Goal: Task Accomplishment & Management: Complete application form

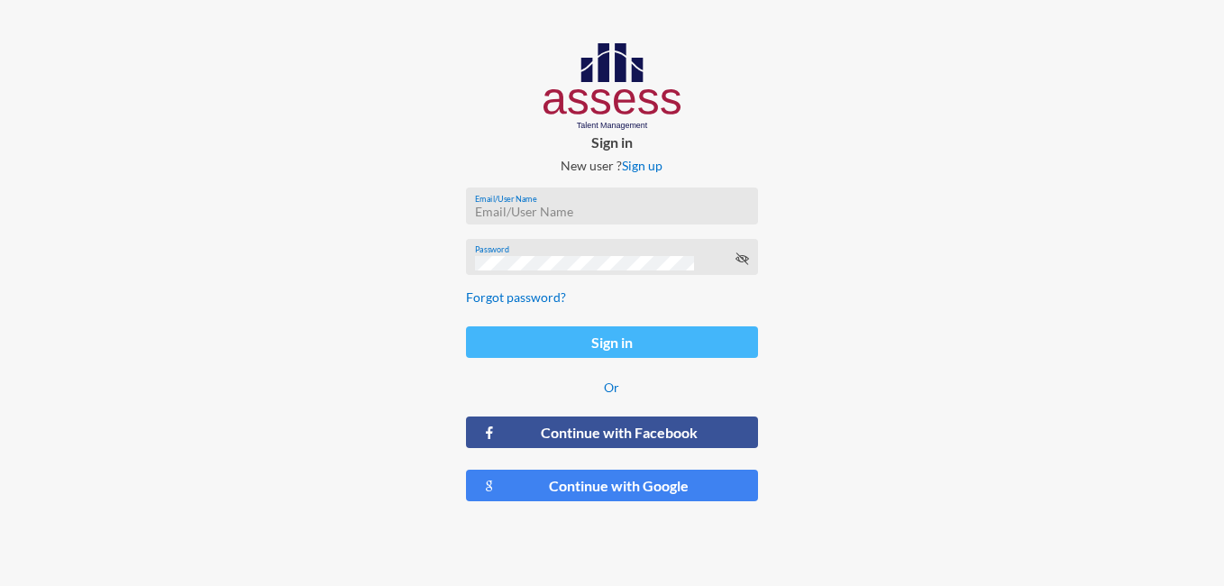
type input "[PERSON_NAME][EMAIL_ADDRESS][DOMAIN_NAME]"
click at [641, 346] on button "Sign in" at bounding box center [612, 342] width 293 height 32
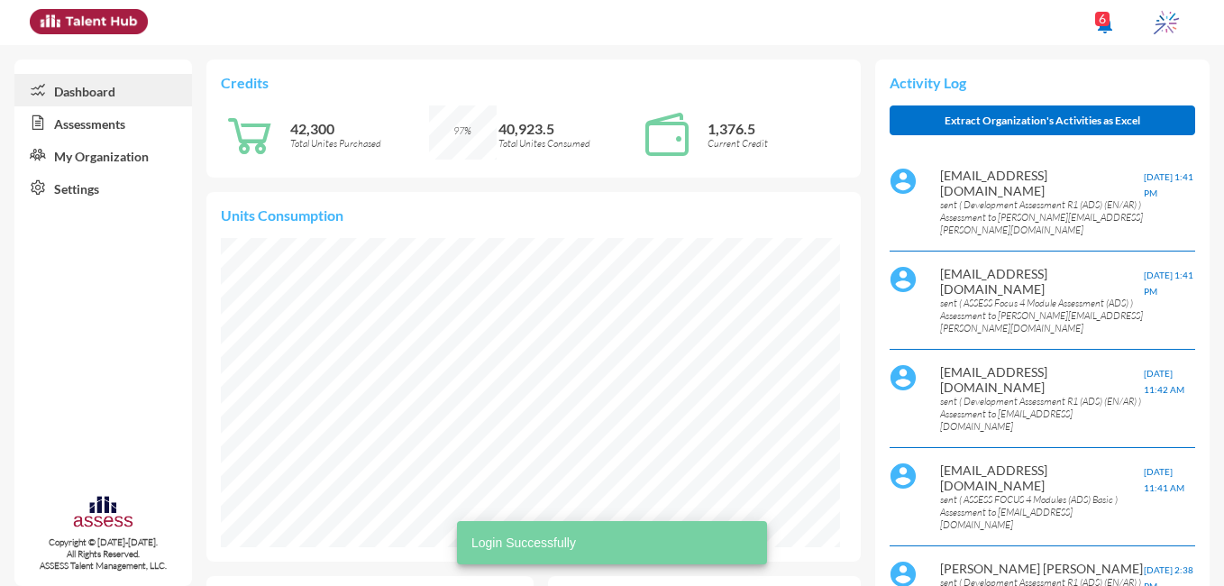
scroll to position [140, 295]
click at [107, 116] on link "Assessments" at bounding box center [103, 122] width 178 height 32
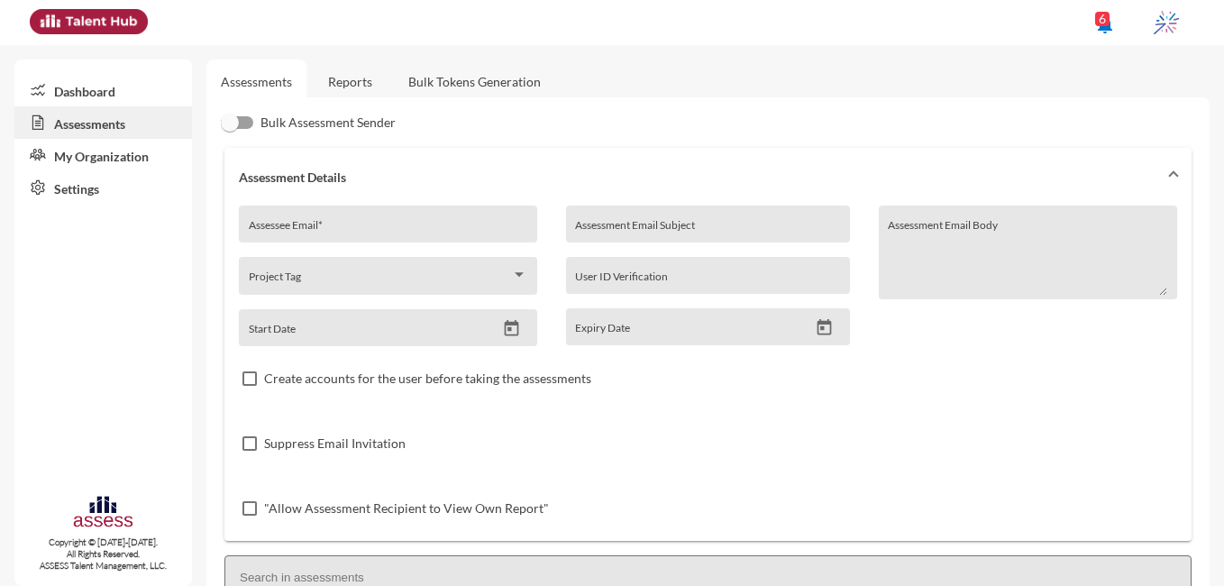
click at [357, 222] on div "Assessee Email *" at bounding box center [388, 228] width 279 height 27
click at [347, 229] on input "Assessee Email *" at bounding box center [388, 230] width 279 height 14
paste input "[EMAIL_ADDRESS][DOMAIN_NAME]"
type input "[EMAIL_ADDRESS][DOMAIN_NAME]"
click at [683, 226] on input "Assessment Email Subject" at bounding box center [707, 230] width 265 height 14
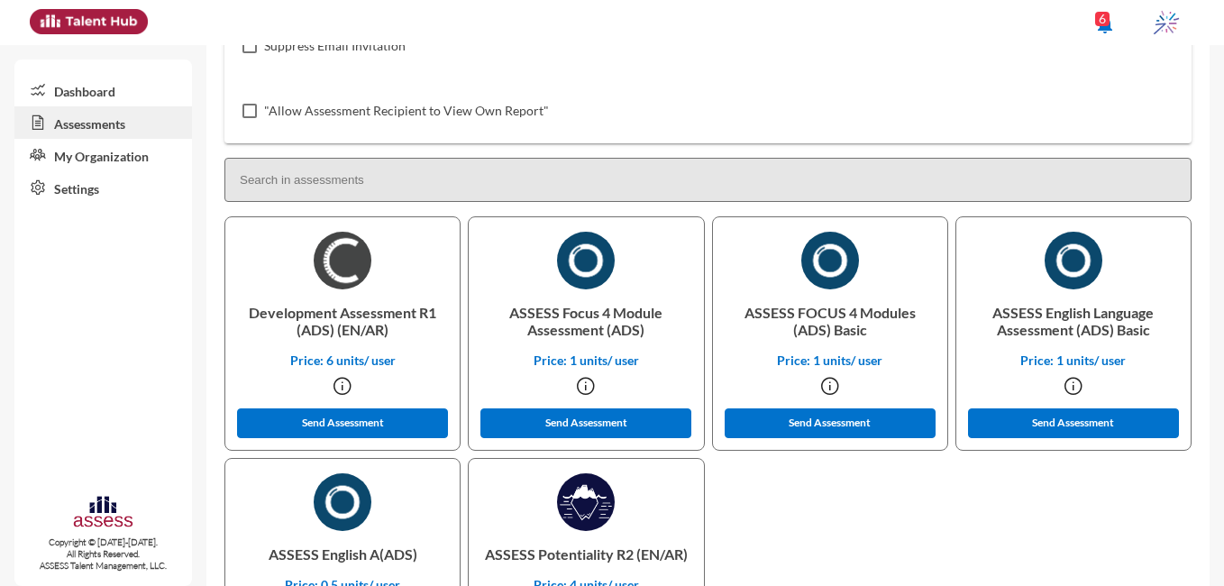
scroll to position [409, 0]
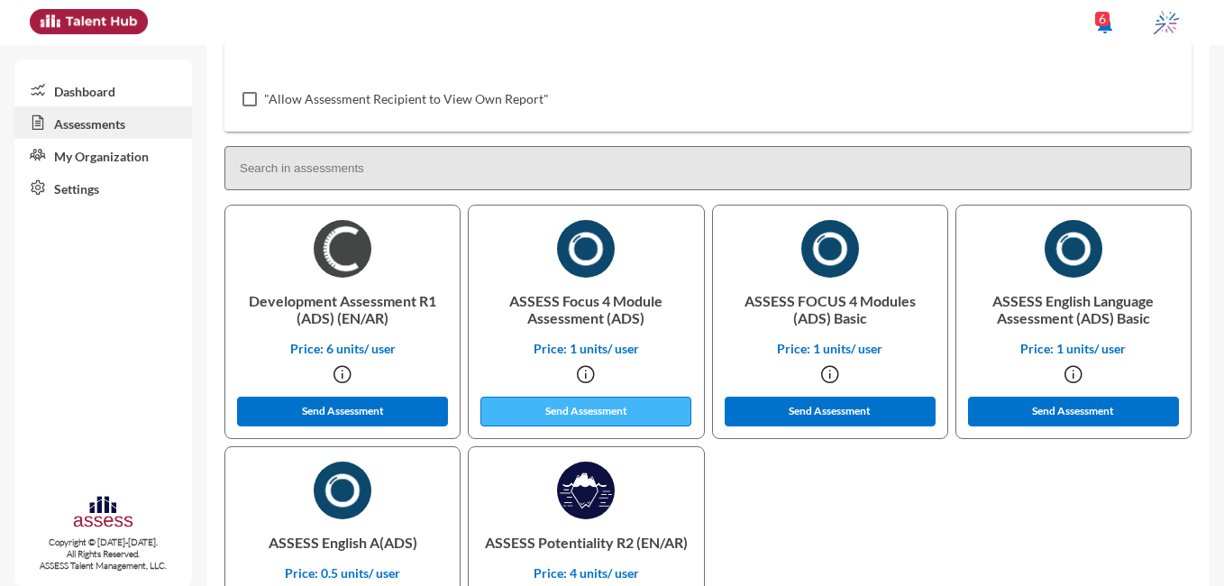
click at [651, 410] on button "Send Assessment" at bounding box center [585, 411] width 211 height 30
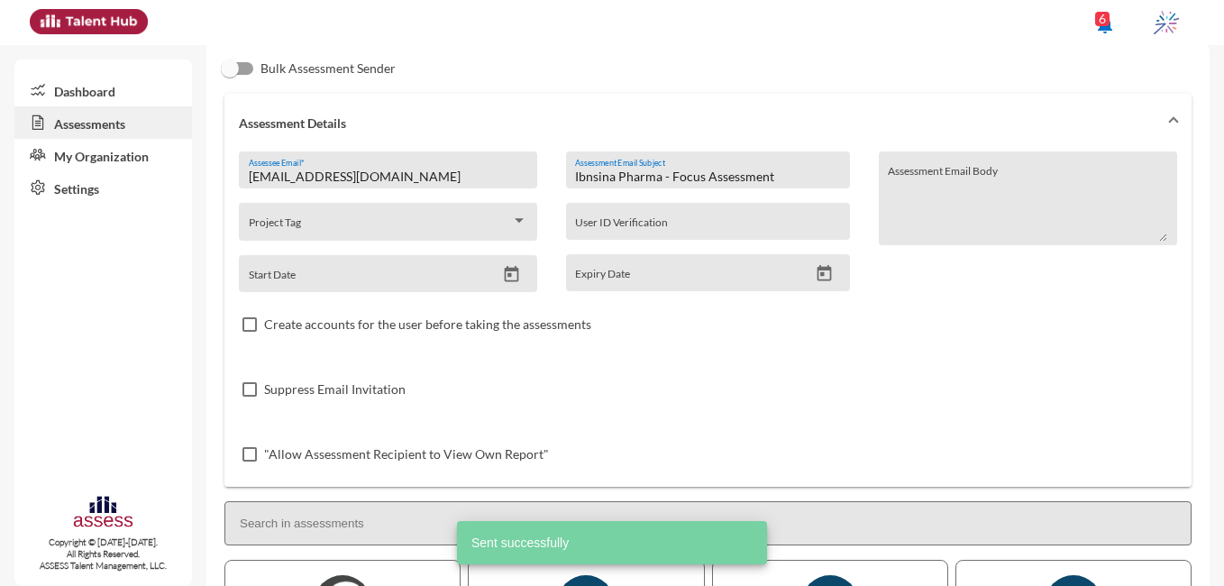
scroll to position [0, 0]
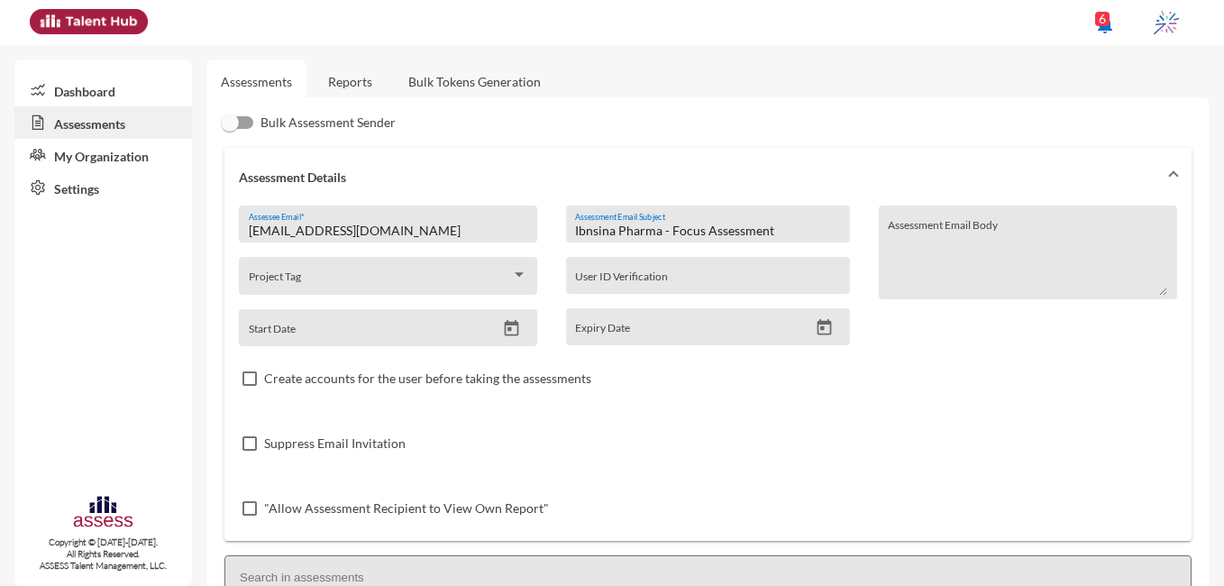
click at [698, 225] on input "Ibnsina Pharma - Focus Assessment" at bounding box center [707, 230] width 265 height 14
click at [791, 227] on input "Ibnsina Pharma - Development Assessment" at bounding box center [707, 230] width 265 height 14
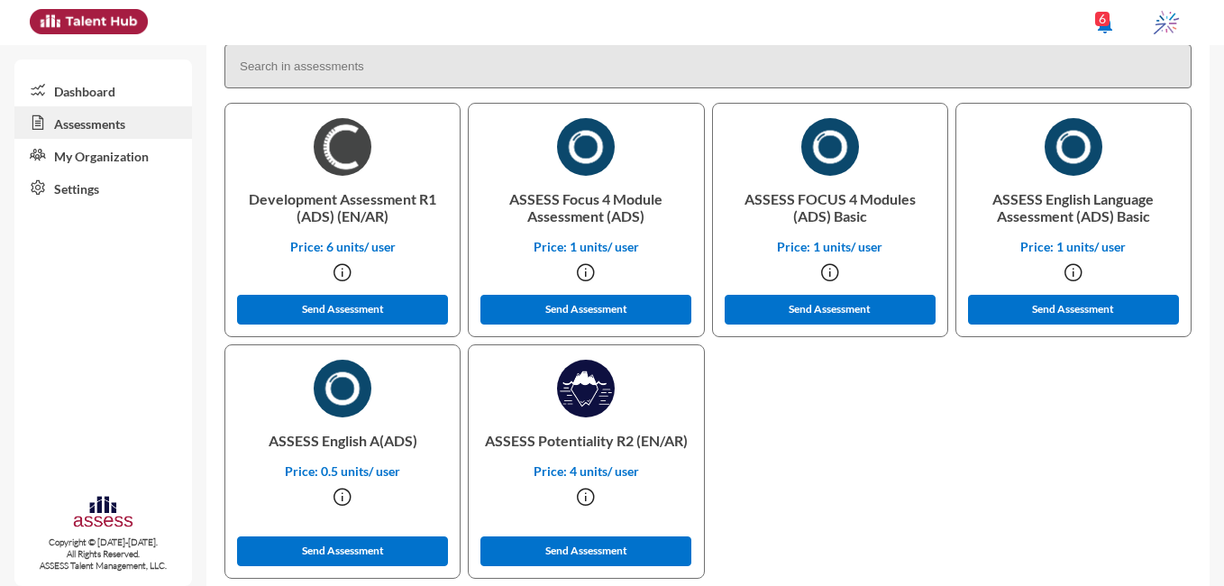
scroll to position [536, 0]
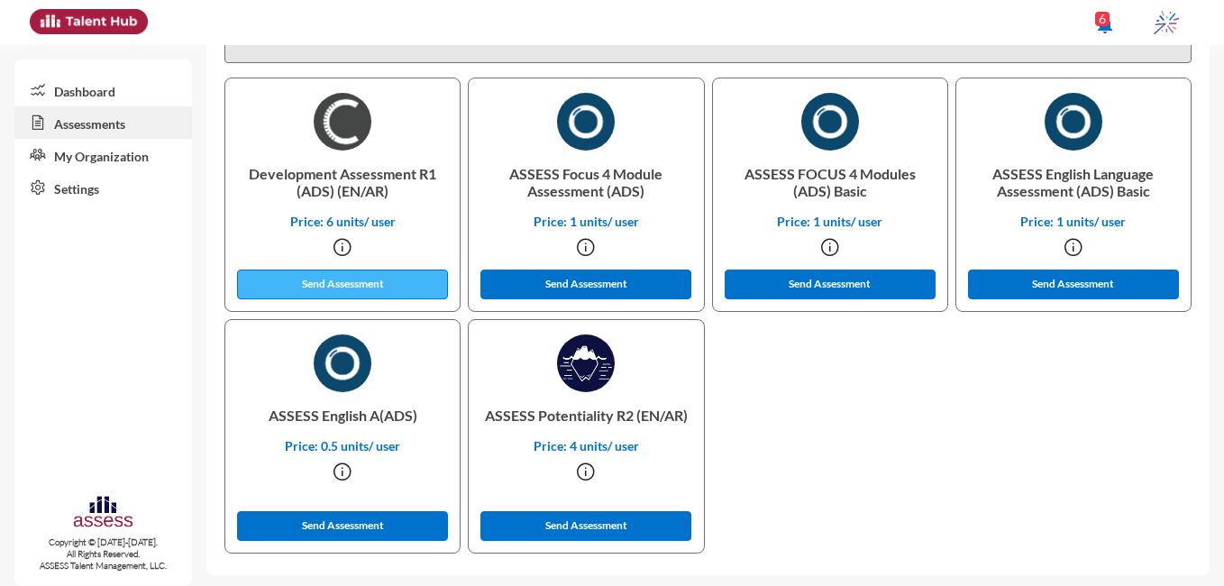
click at [393, 279] on button "Send Assessment" at bounding box center [342, 284] width 211 height 30
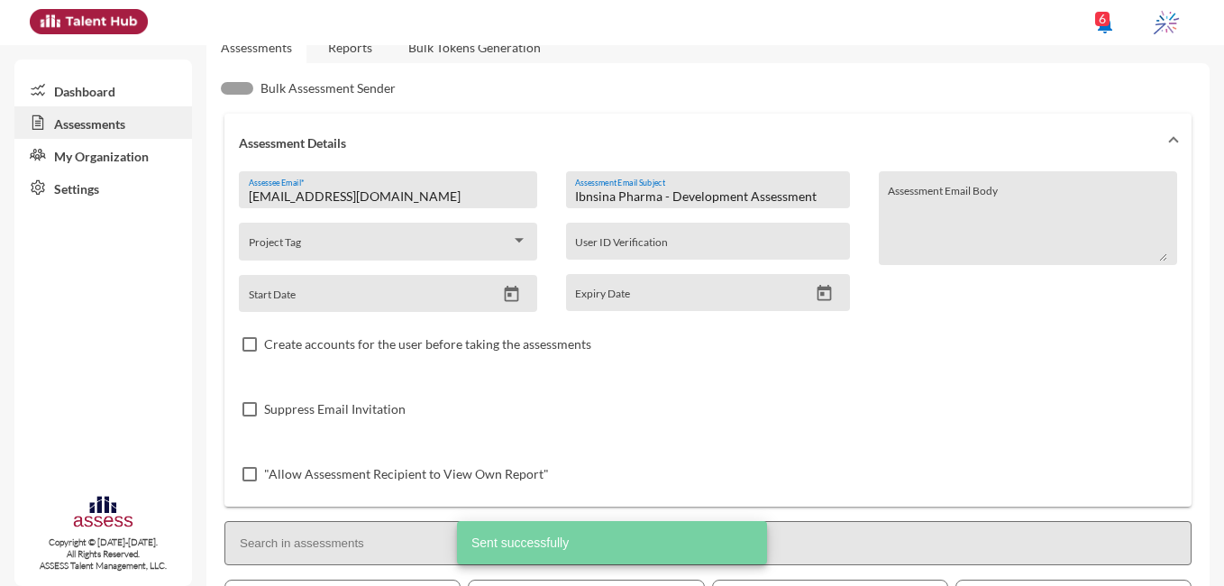
scroll to position [0, 0]
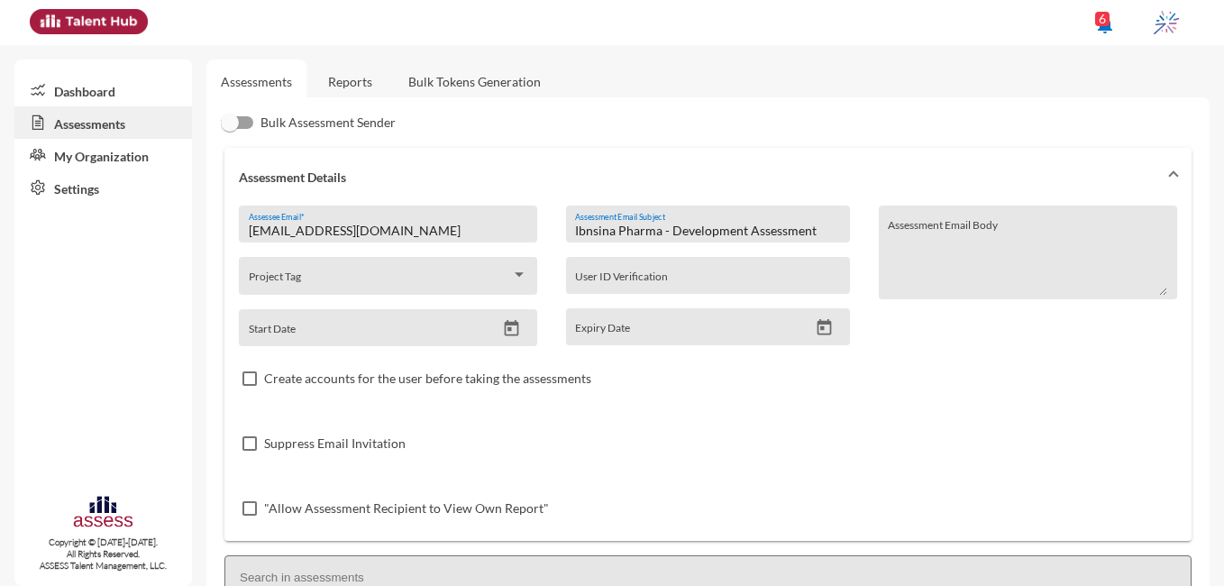
click at [742, 224] on input "Ibnsina Pharma - Development Assessment" at bounding box center [707, 230] width 265 height 14
click at [736, 237] on input "Ibnsina Pharma - English Assessment" at bounding box center [707, 230] width 265 height 14
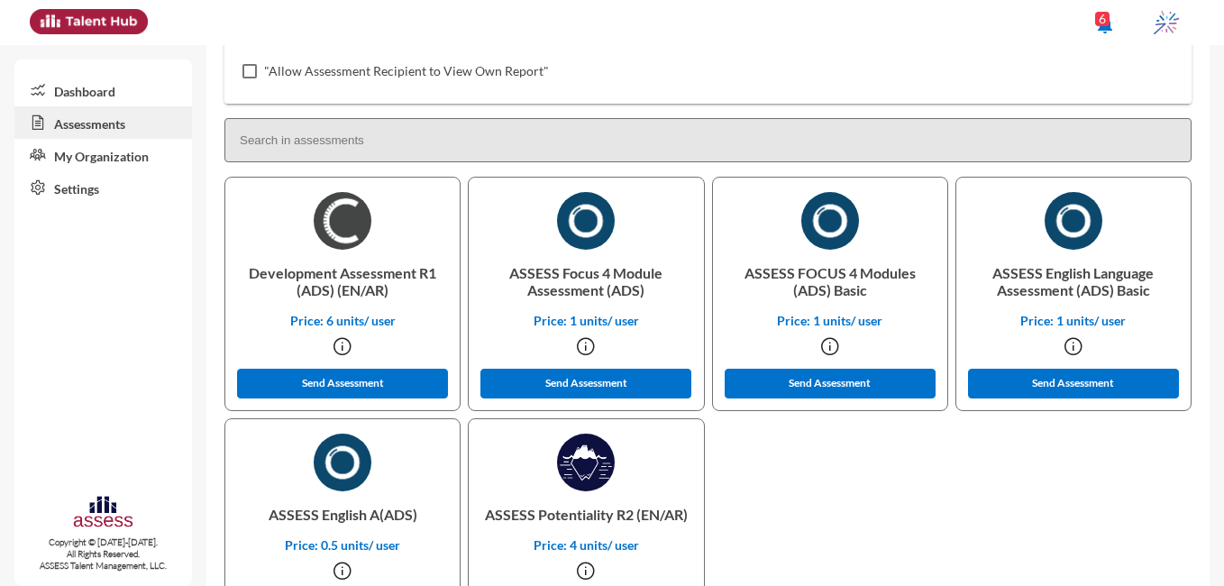
scroll to position [516, 0]
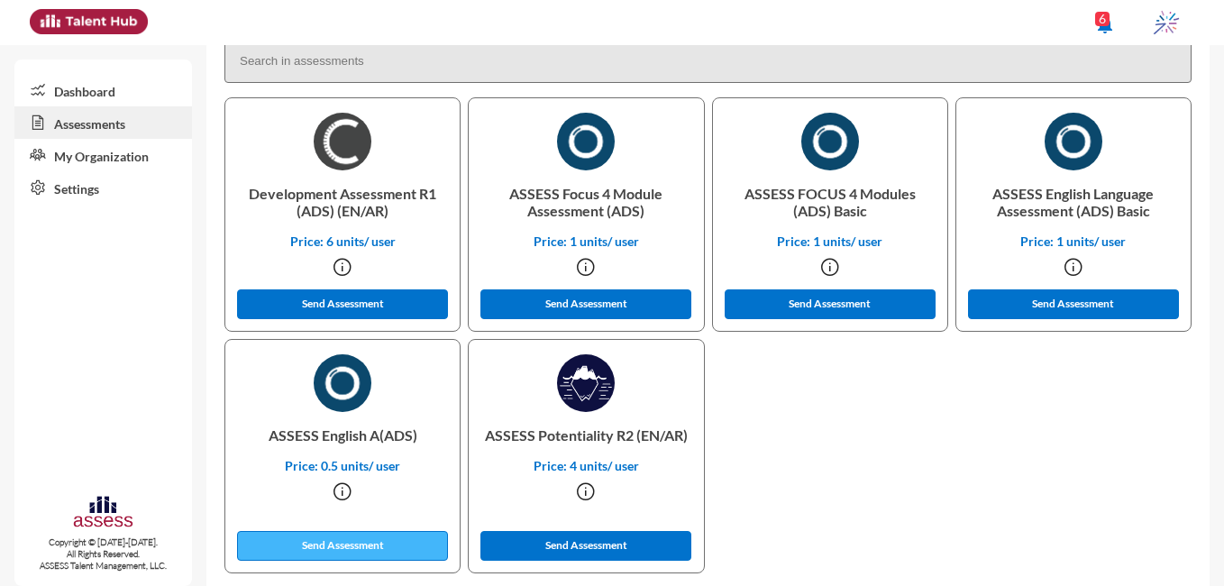
type input "Ibnsina Pharma - English Assessment"
click at [411, 546] on button "Send Assessment" at bounding box center [342, 546] width 211 height 30
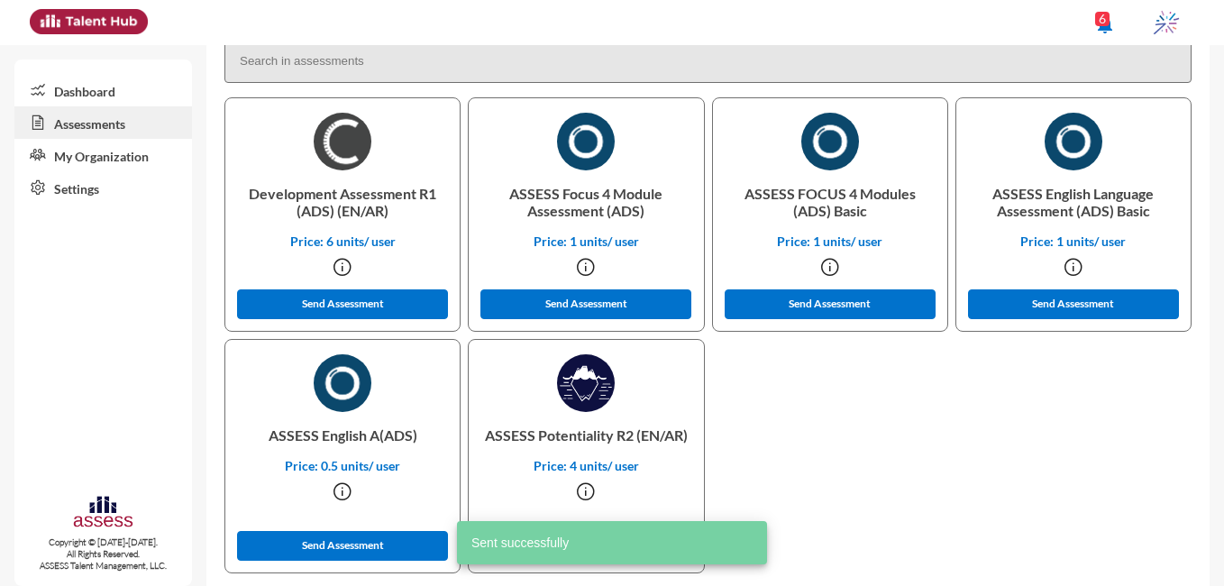
scroll to position [0, 0]
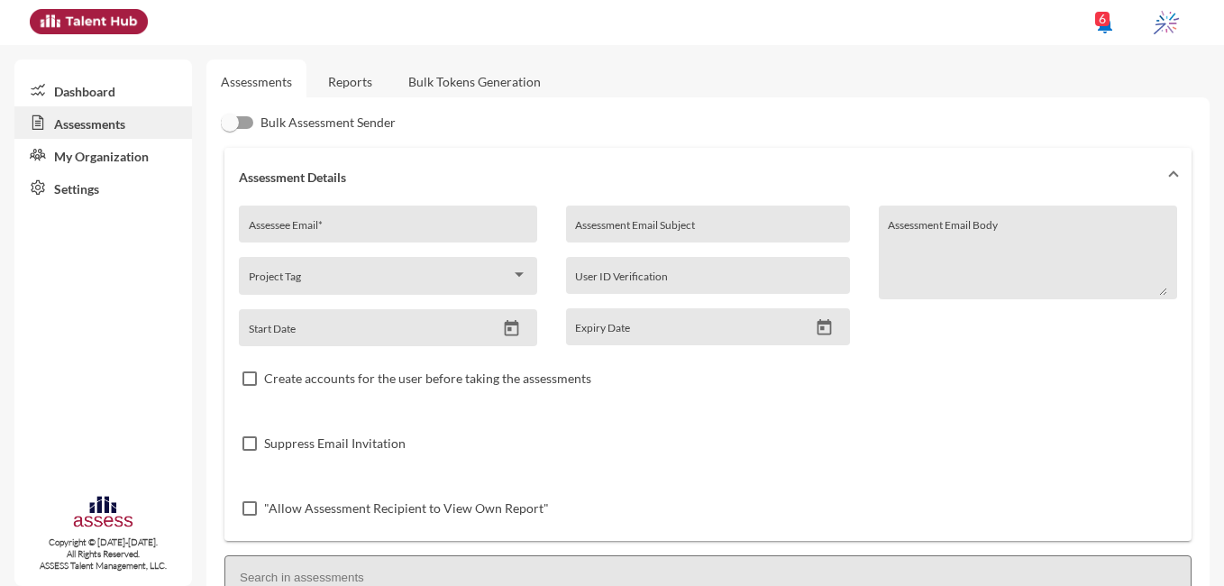
click at [393, 218] on div "Assessee Email *" at bounding box center [388, 228] width 279 height 27
click at [332, 233] on input "Assessee Email *" at bounding box center [388, 230] width 279 height 14
paste input "Dressameldin100@gmail.com"
type input "Dressameldin100@gmail.com"
click at [681, 215] on div "Assessment Email Subject" at bounding box center [707, 228] width 265 height 27
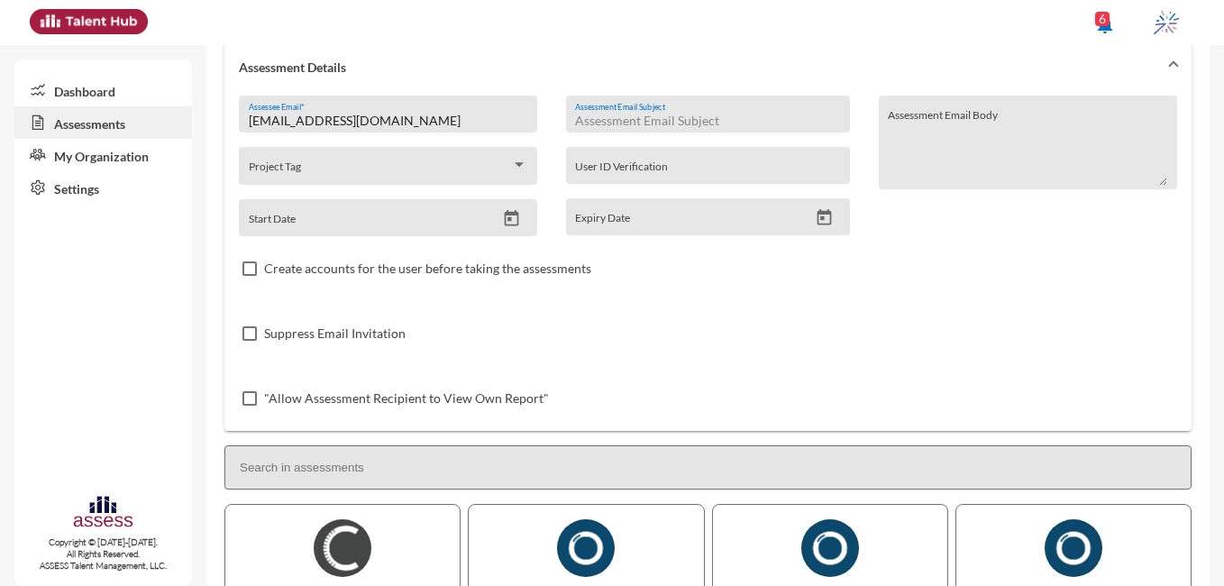
scroll to position [104, 0]
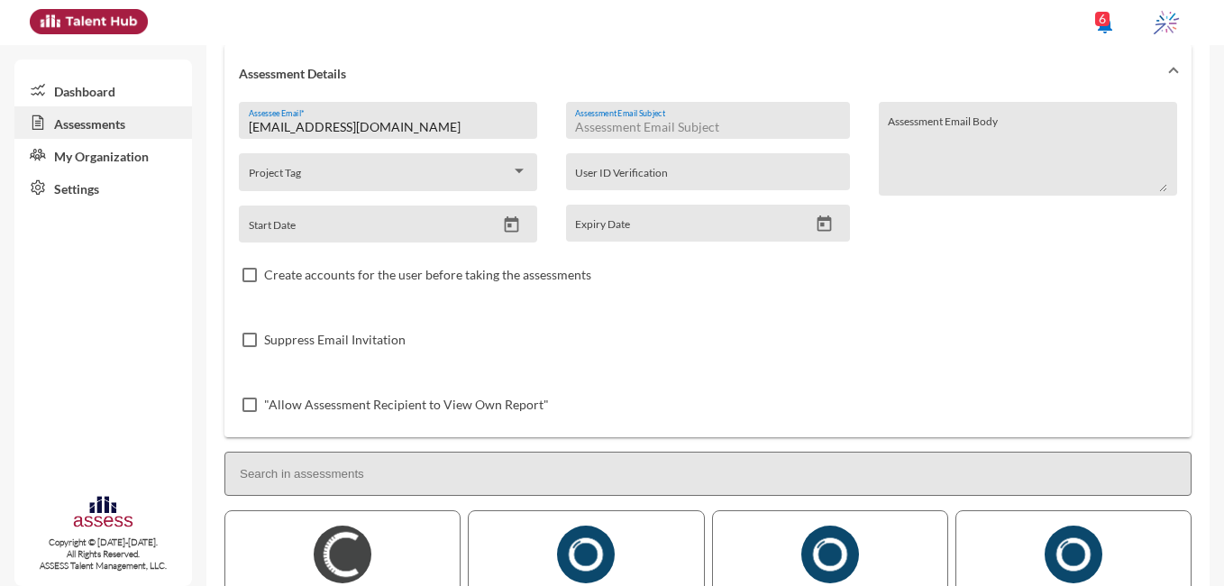
click at [626, 125] on input "Assessment Email Subject" at bounding box center [707, 127] width 265 height 14
paste input "Ibnsina Pharma - Development Assessment"
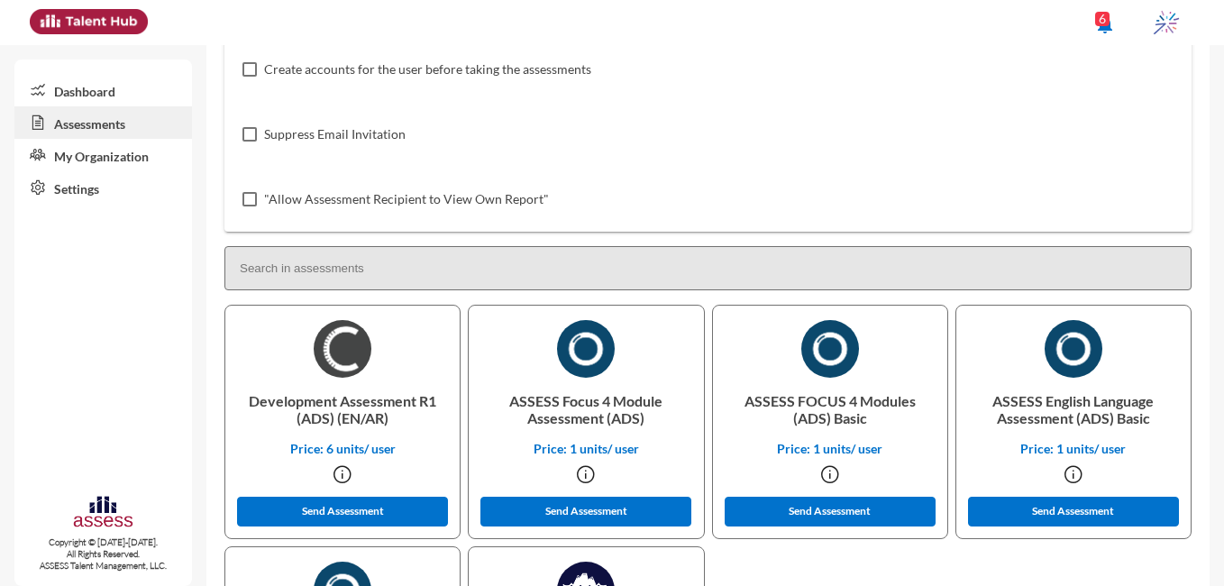
scroll to position [318, 0]
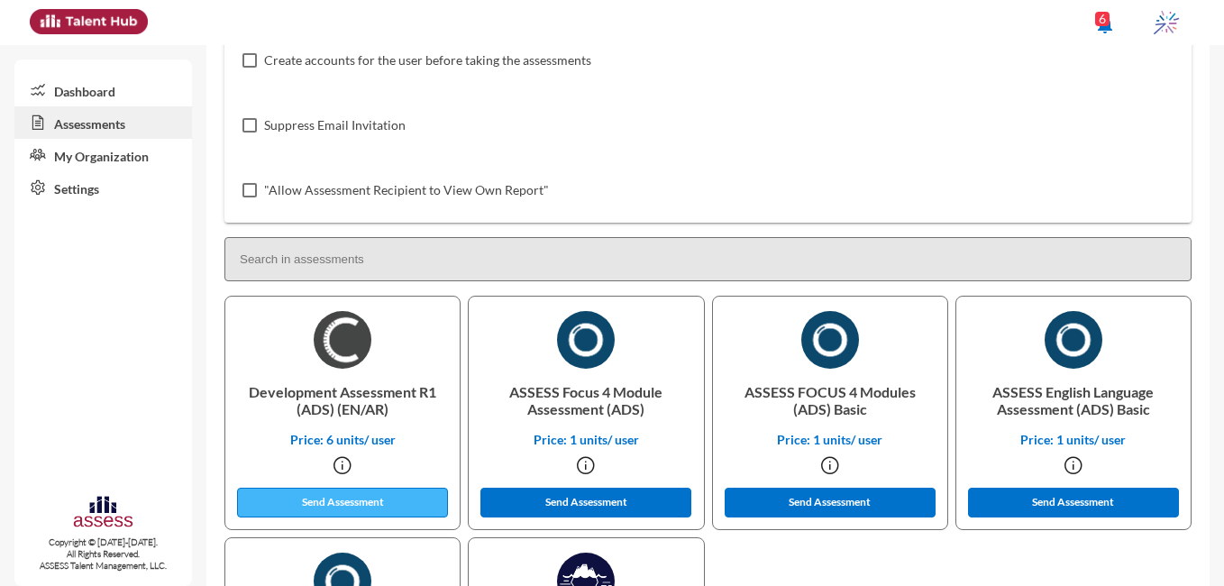
click at [367, 509] on button "Send Assessment" at bounding box center [342, 502] width 211 height 30
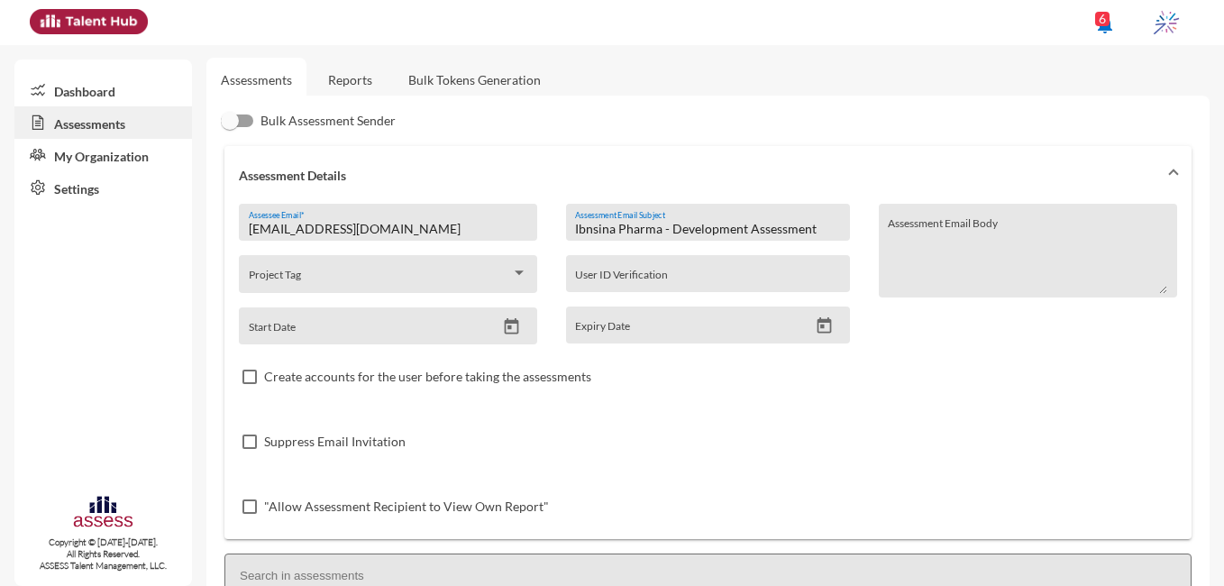
scroll to position [0, 0]
click at [743, 229] on input "Ibnsina Pharma - Development Assessment" at bounding box center [707, 230] width 265 height 14
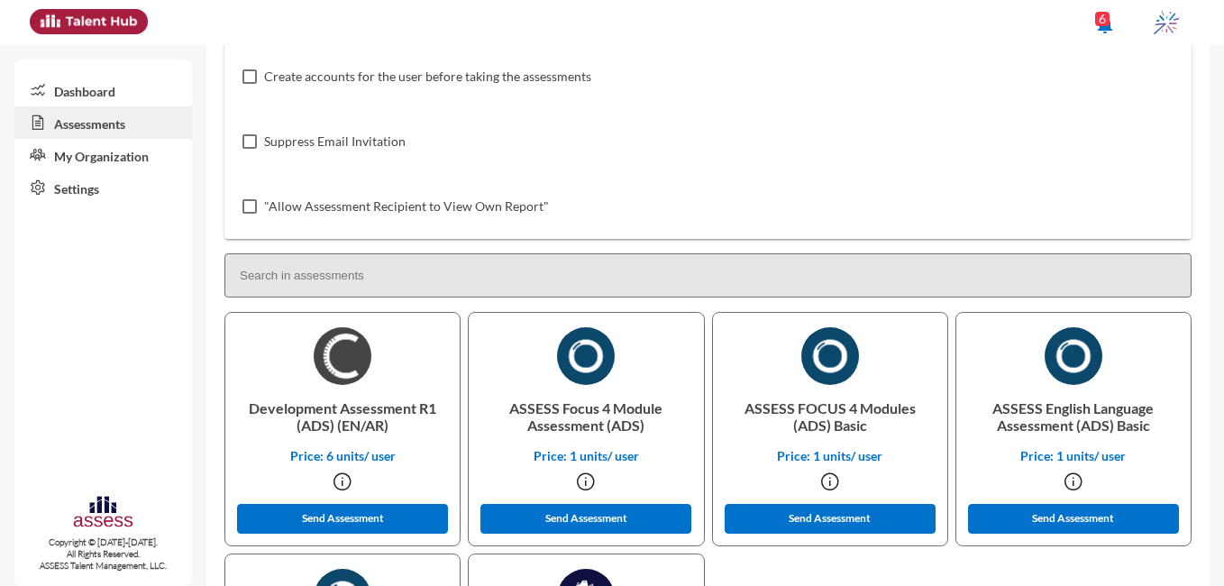
scroll to position [298, 0]
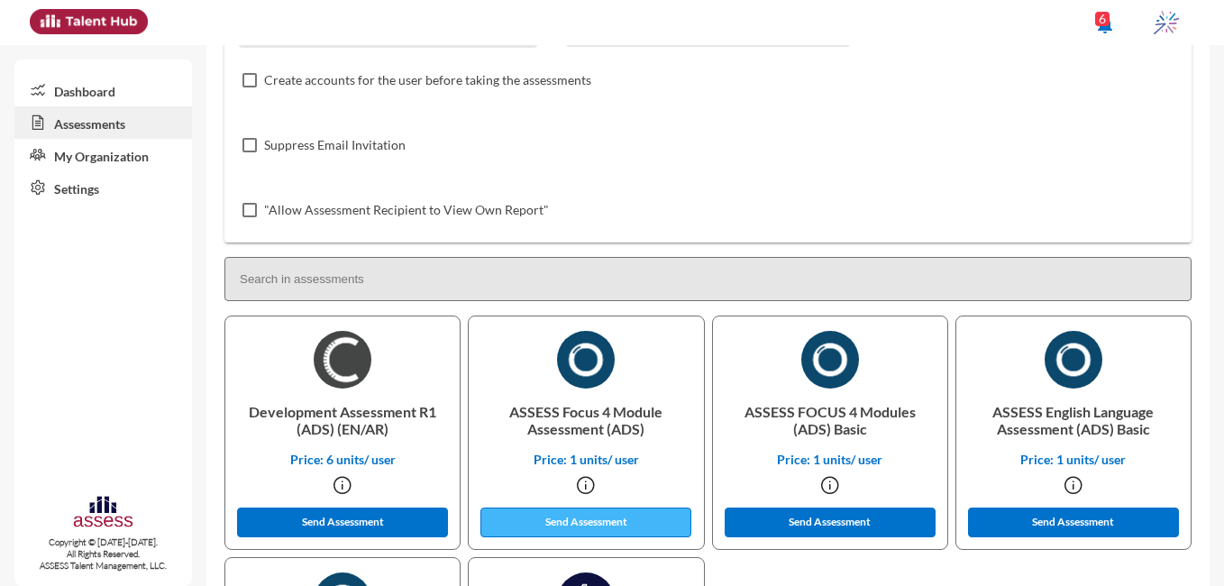
click at [566, 530] on button "Send Assessment" at bounding box center [585, 522] width 211 height 30
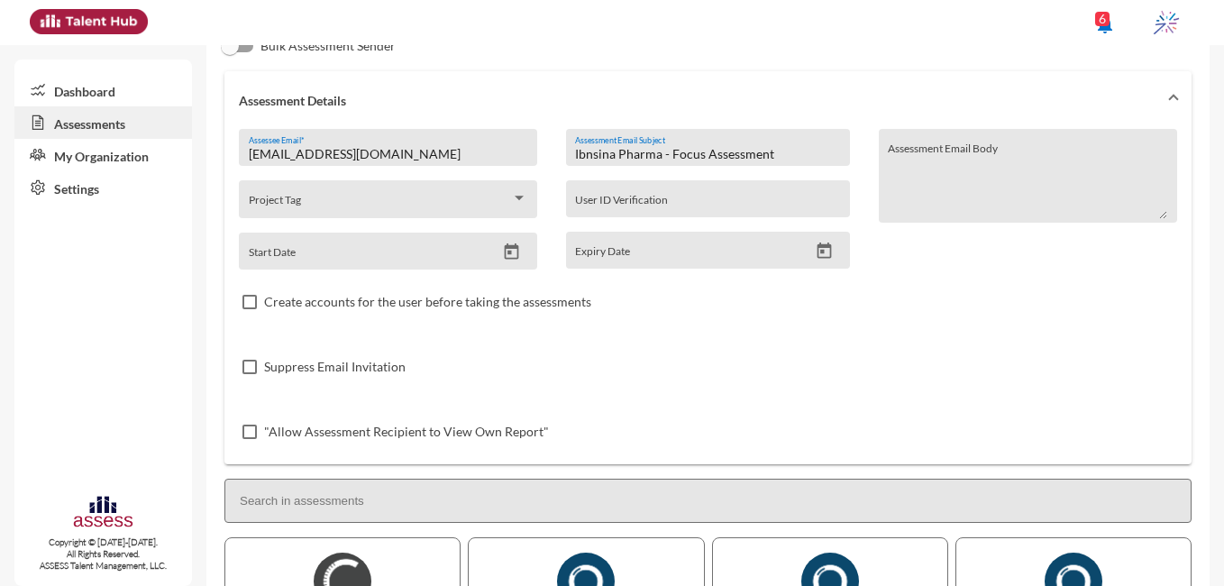
scroll to position [74, 0]
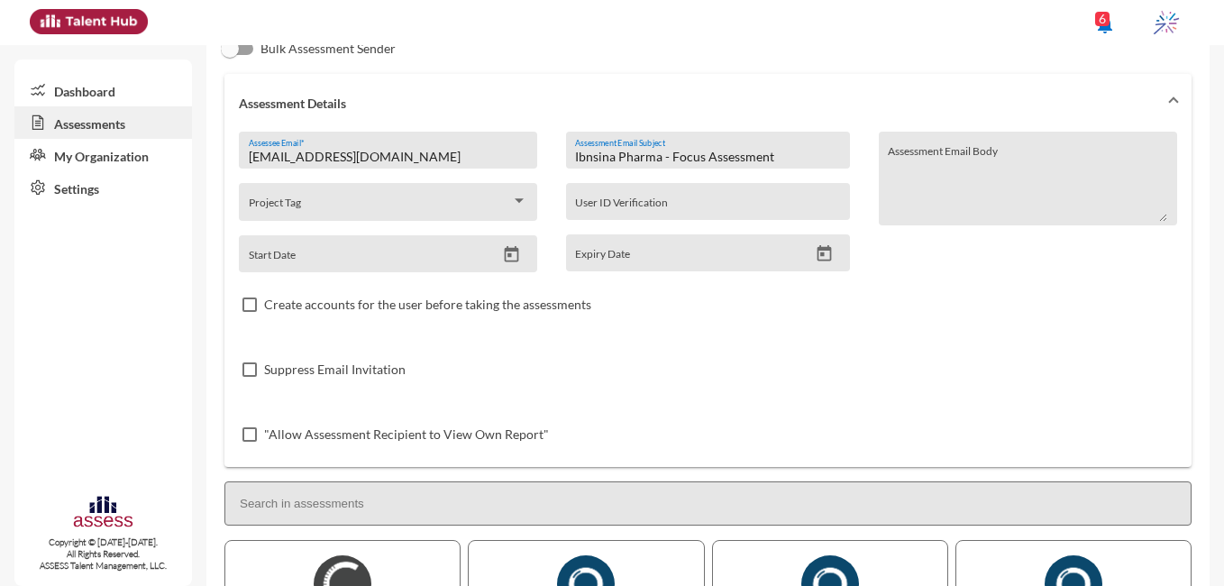
click at [698, 151] on input "Ibnsina Pharma - Focus Assessment" at bounding box center [707, 157] width 265 height 14
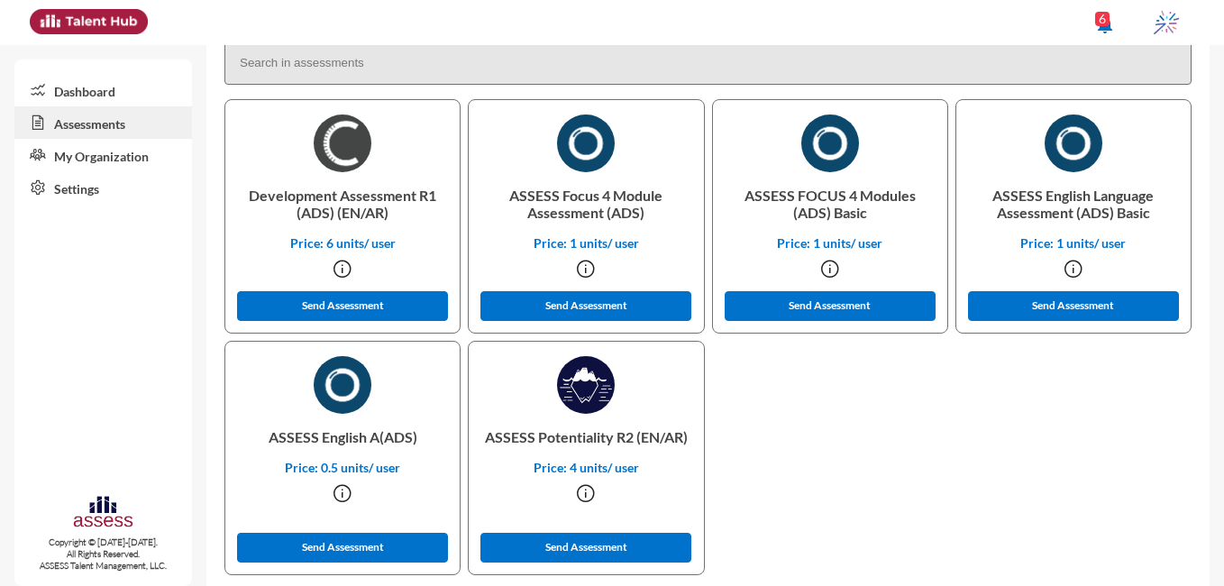
scroll to position [522, 0]
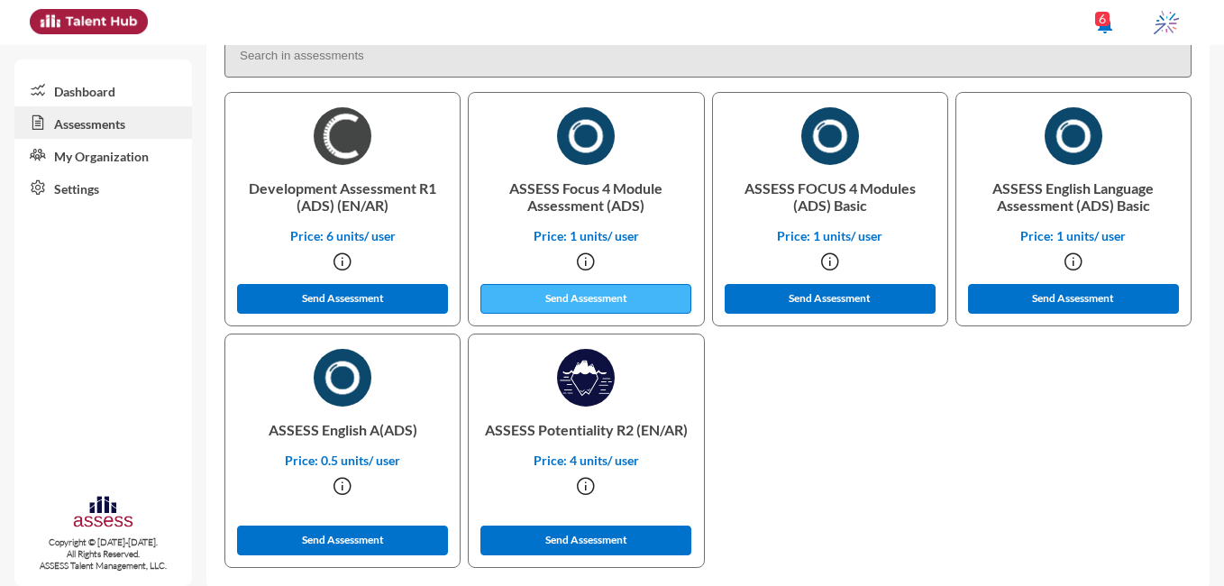
click at [637, 306] on button "Send Assessment" at bounding box center [585, 299] width 211 height 30
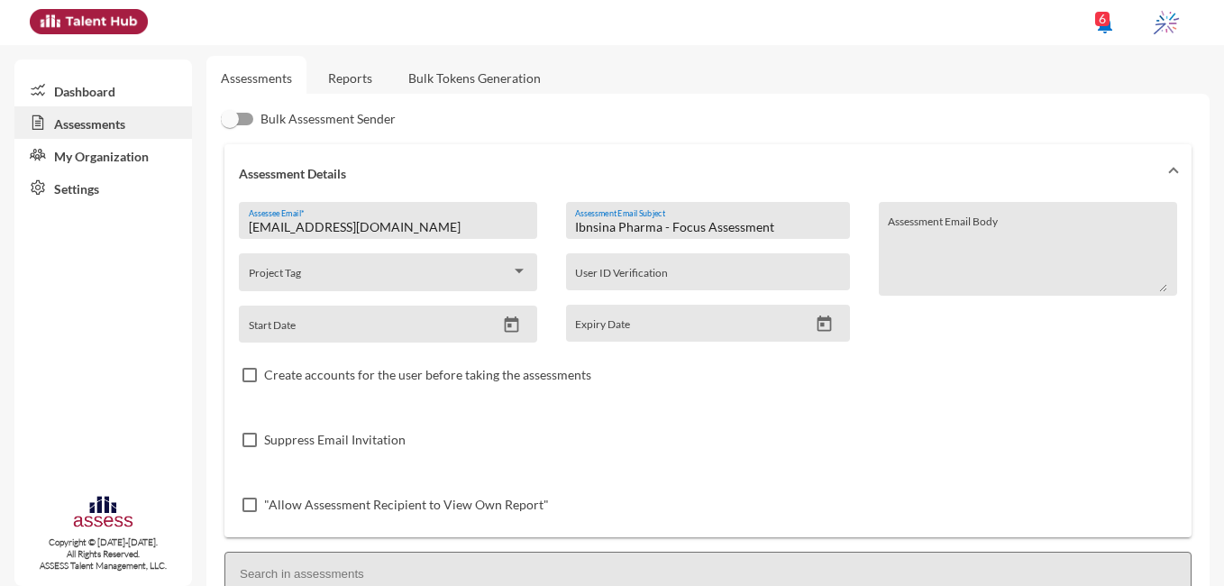
scroll to position [2, 0]
click at [697, 227] on input "Ibnsina Pharma - Focus Assessment" at bounding box center [707, 229] width 265 height 14
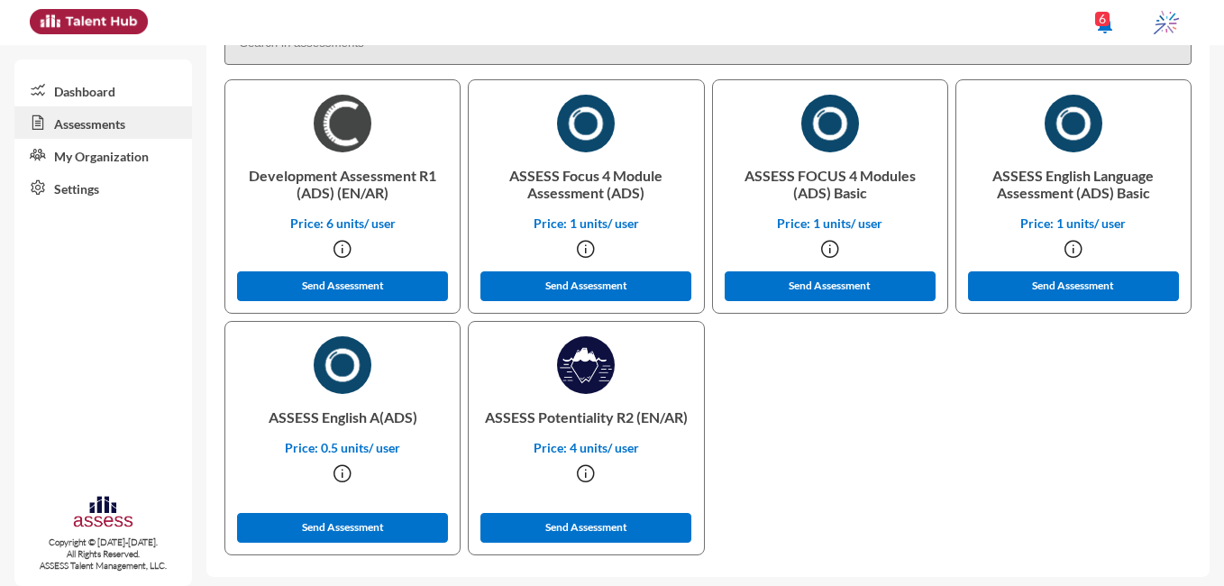
scroll to position [540, 0]
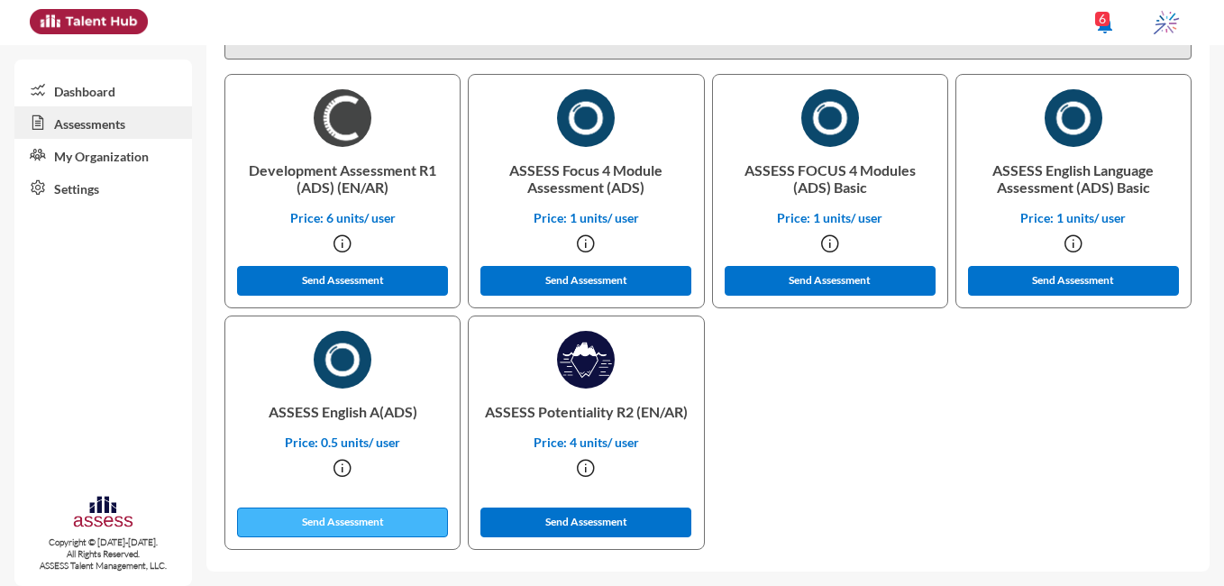
type input "Ibnsina Pharma - English Assessment"
click at [311, 524] on button "Send Assessment" at bounding box center [342, 522] width 211 height 30
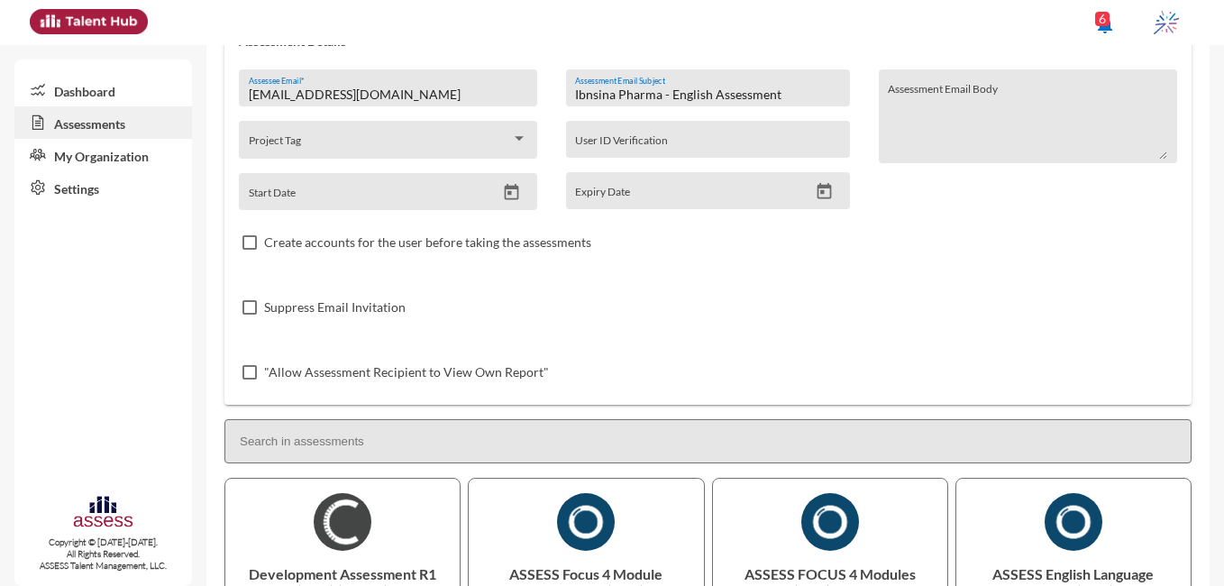
scroll to position [0, 0]
